Goal: Check status: Check status

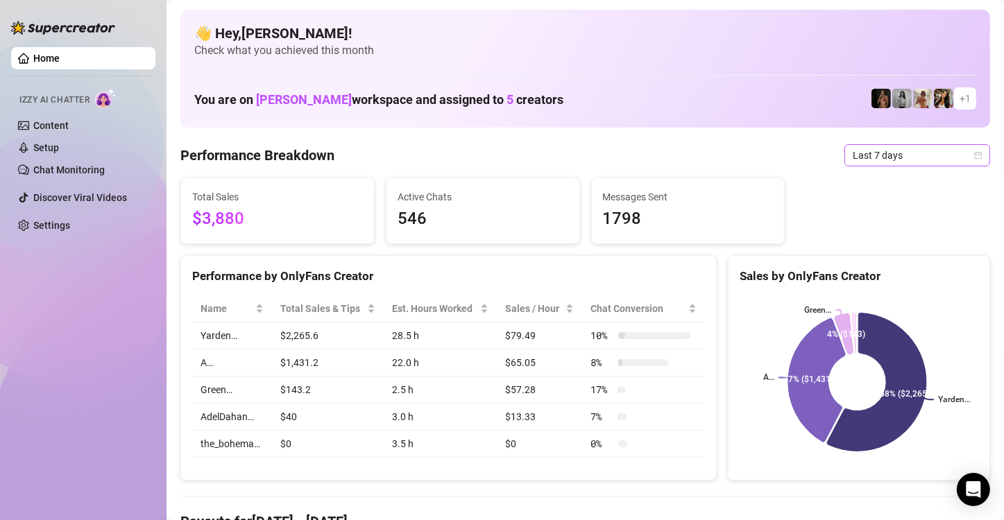
click at [948, 155] on span "Last 7 days" at bounding box center [916, 155] width 129 height 21
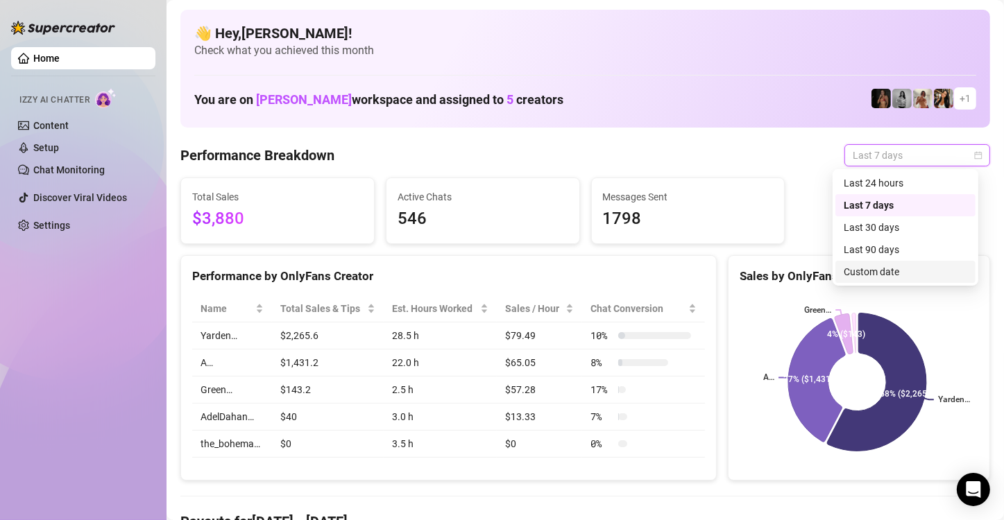
click at [918, 272] on div "Custom date" at bounding box center [904, 271] width 123 height 15
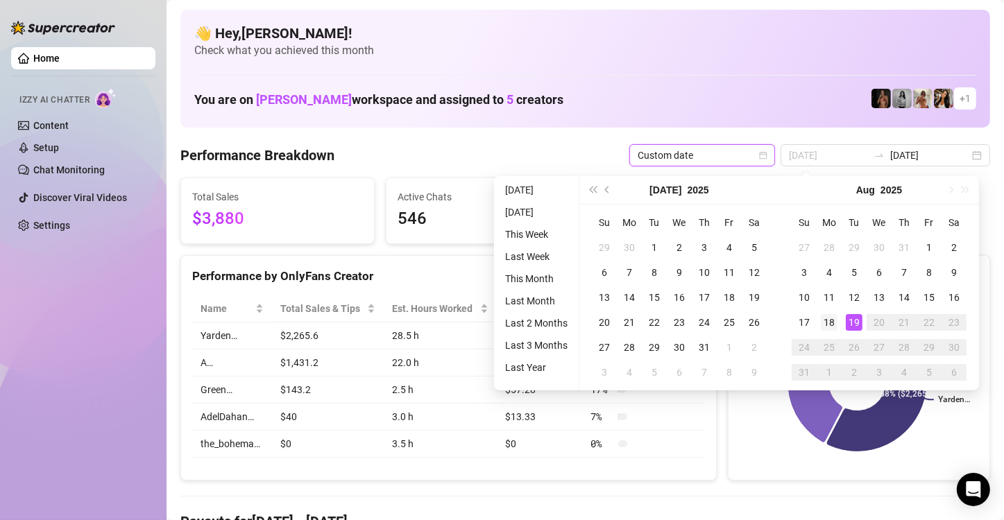
type input "[DATE]"
click at [829, 327] on div "18" at bounding box center [829, 322] width 17 height 17
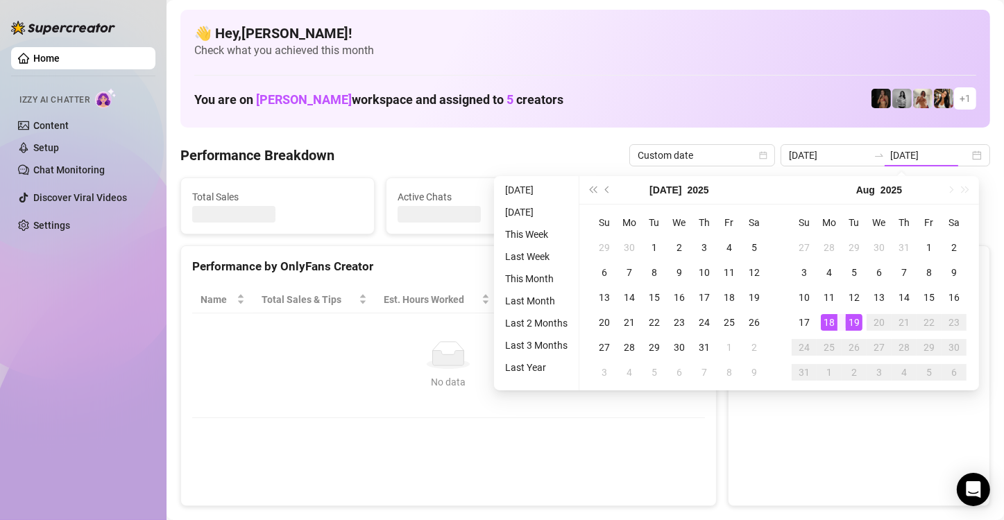
type input "[DATE]"
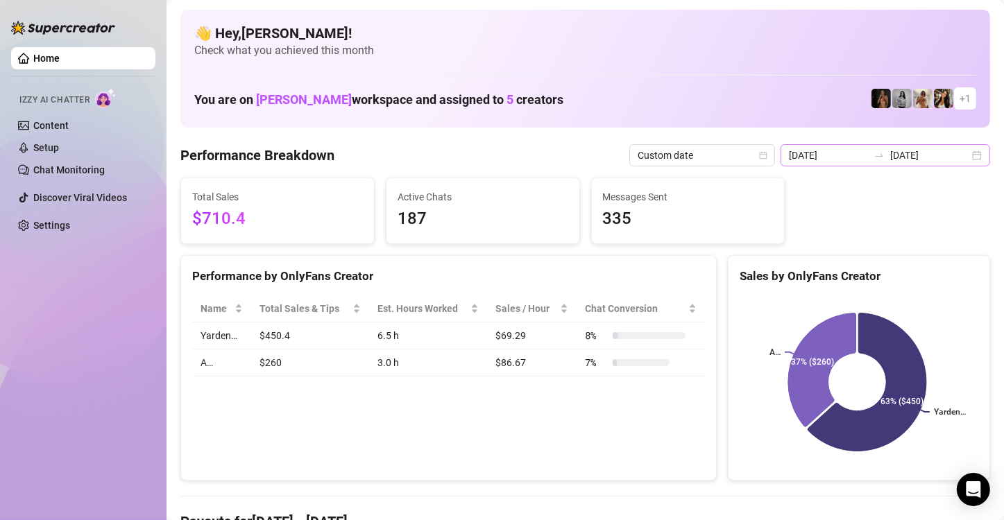
click at [965, 158] on div "[DATE] [DATE]" at bounding box center [884, 155] width 209 height 22
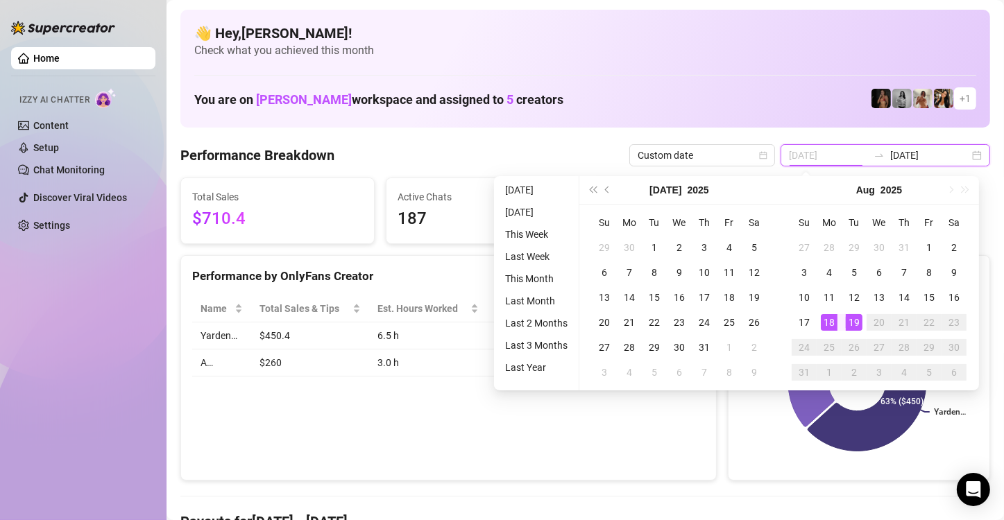
type input "[DATE]"
click at [859, 323] on div "19" at bounding box center [854, 322] width 17 height 17
click at [855, 322] on div "19" at bounding box center [854, 322] width 17 height 17
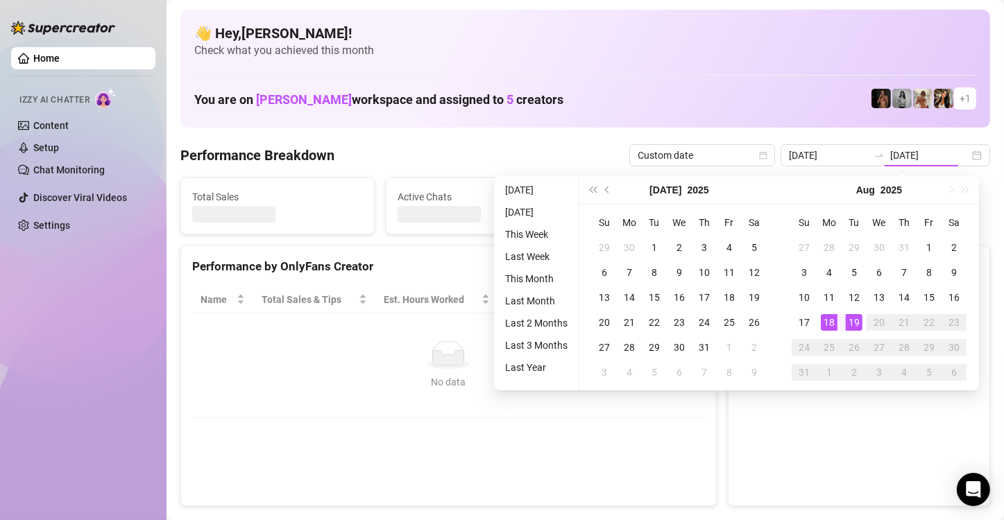
type input "[DATE]"
